Goal: Entertainment & Leisure: Consume media (video, audio)

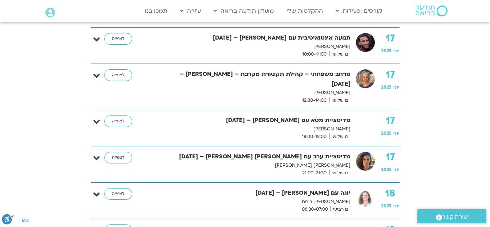
scroll to position [1162, 0]
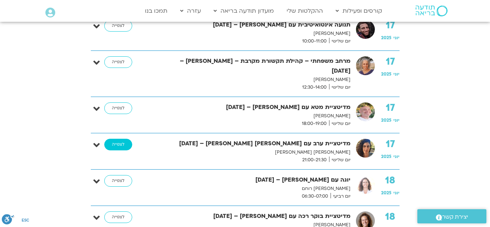
click at [116, 139] on link "לצפייה" at bounding box center [118, 145] width 28 height 12
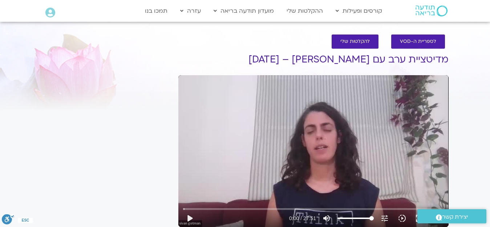
scroll to position [36, 0]
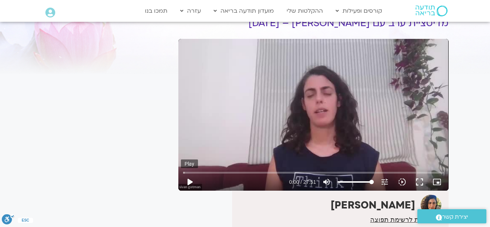
click at [191, 183] on button "play_arrow" at bounding box center [189, 181] width 17 height 17
click at [188, 182] on button "pause" at bounding box center [189, 181] width 17 height 17
click at [190, 181] on button "play_arrow" at bounding box center [189, 181] width 17 height 17
type input "10.837619"
type input "69.2649147727273"
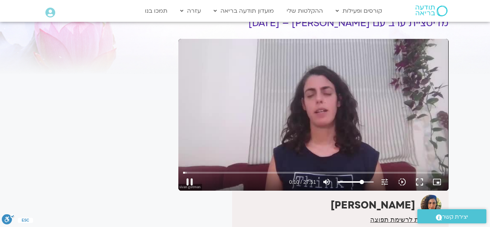
click at [361, 180] on input "Volume" at bounding box center [355, 182] width 36 height 4
click at [188, 185] on button "pause" at bounding box center [189, 181] width 17 height 17
click at [188, 181] on button "play_arrow" at bounding box center [189, 181] width 17 height 17
type input "60.93434"
type input "84.0376420454545"
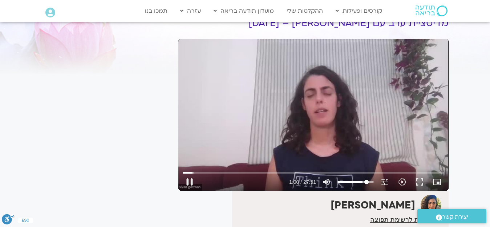
click at [366, 181] on input "Volume" at bounding box center [355, 182] width 36 height 4
click at [401, 180] on icon "slow_motion_video" at bounding box center [401, 181] width 9 height 9
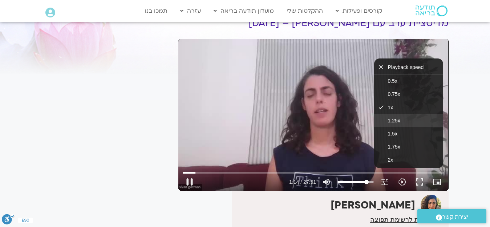
click at [396, 121] on span "1.25x" at bounding box center [394, 121] width 12 height 6
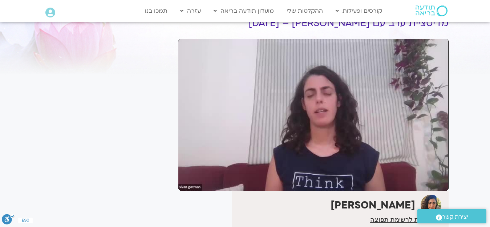
click at [153, 130] on div "It seems we can't find what you're looking for. It seems we can't find what you…" at bounding box center [106, 144] width 136 height 278
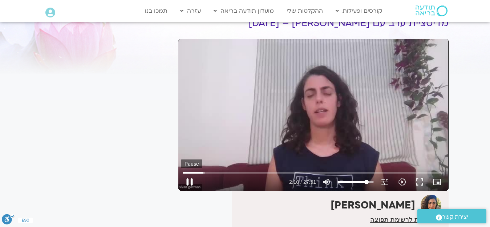
click at [188, 181] on button "pause" at bounding box center [189, 181] width 17 height 17
click at [187, 179] on button "play_arrow" at bounding box center [189, 181] width 17 height 17
click at [402, 180] on icon "slow_motion_video" at bounding box center [401, 181] width 9 height 9
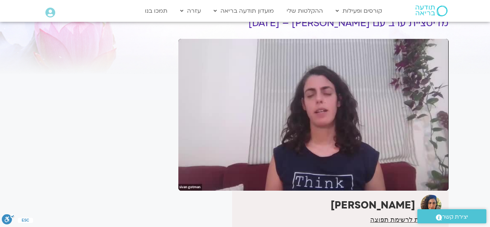
click at [458, 124] on section "לספריית ה-VOD להקלטות שלי מדיטציית ערב עם סיון גל גוטמן – 17/06/25 סיון גל גוטמ…" at bounding box center [245, 137] width 490 height 293
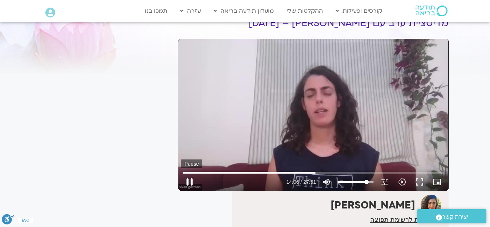
click at [189, 180] on button "pause" at bounding box center [189, 181] width 17 height 17
type input "846.685653"
